Goal: Task Accomplishment & Management: Manage account settings

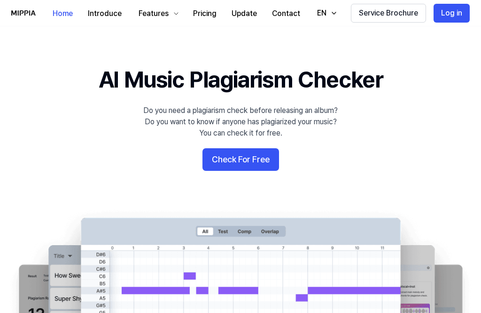
click at [247, 159] on button "Check For Free" at bounding box center [241, 159] width 77 height 23
click at [262, 153] on button "Check For Free" at bounding box center [241, 159] width 77 height 23
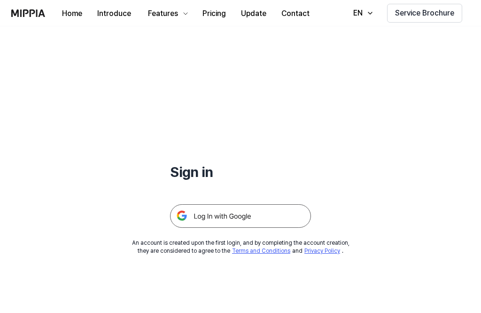
click at [262, 153] on div "Sign in" at bounding box center [240, 126] width 141 height 201
click at [259, 158] on div "Sign in" at bounding box center [240, 126] width 141 height 201
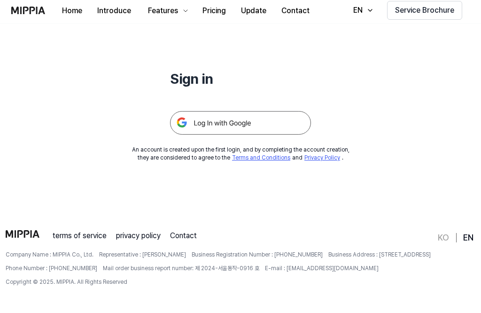
scroll to position [86, 0]
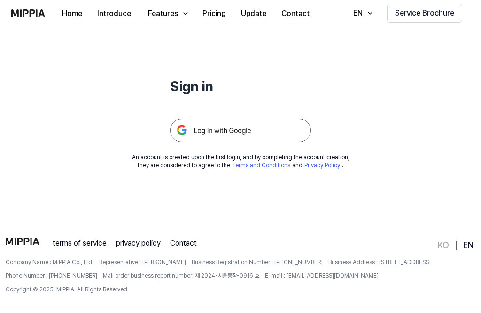
click at [258, 116] on div at bounding box center [240, 119] width 141 height 46
click at [280, 130] on img at bounding box center [240, 130] width 141 height 24
click at [264, 125] on img at bounding box center [240, 130] width 141 height 24
click at [265, 134] on img at bounding box center [240, 130] width 141 height 24
click at [257, 125] on img at bounding box center [240, 130] width 141 height 24
